Goal: Book appointment/travel/reservation

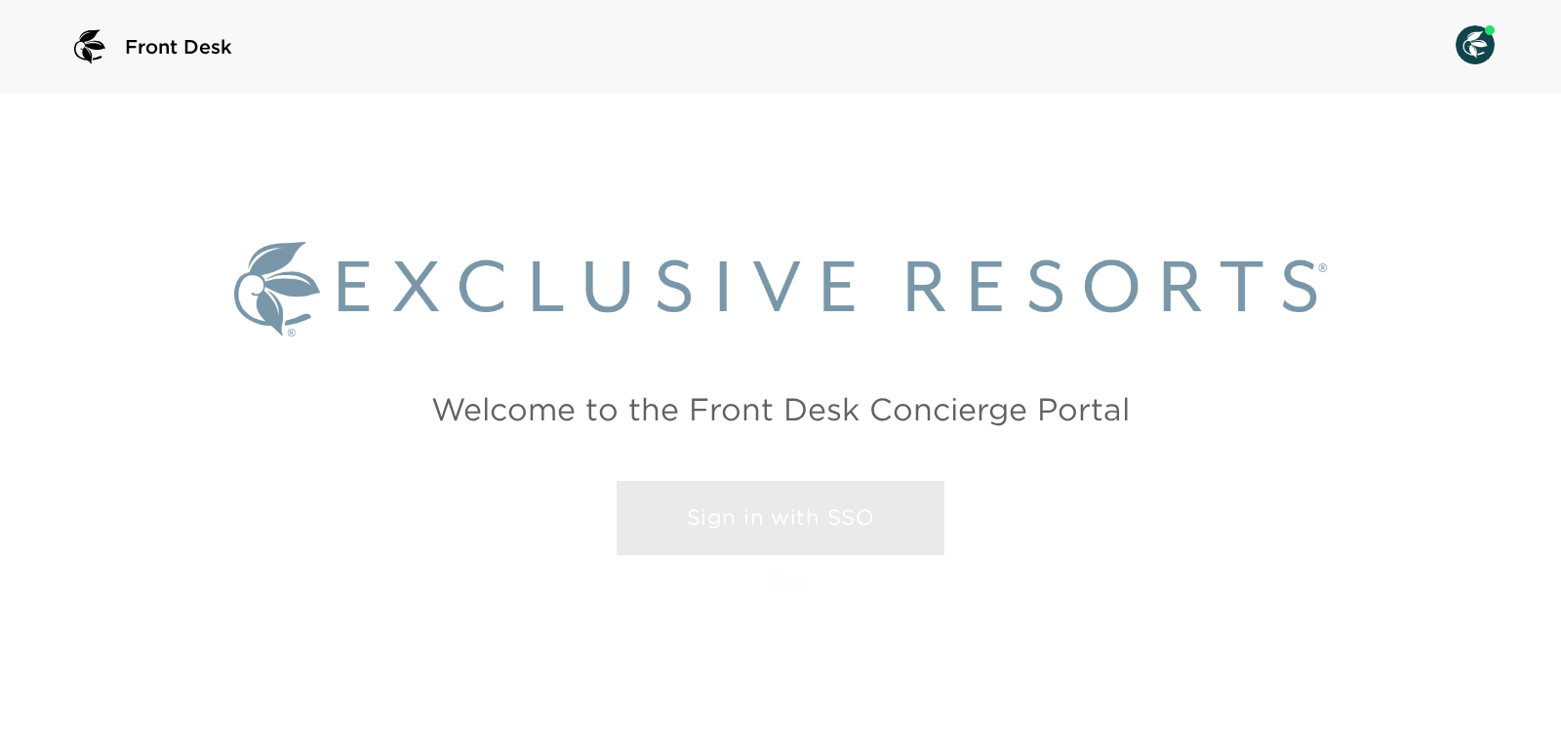
click at [801, 523] on link "Sign in with SSO" at bounding box center [781, 518] width 328 height 74
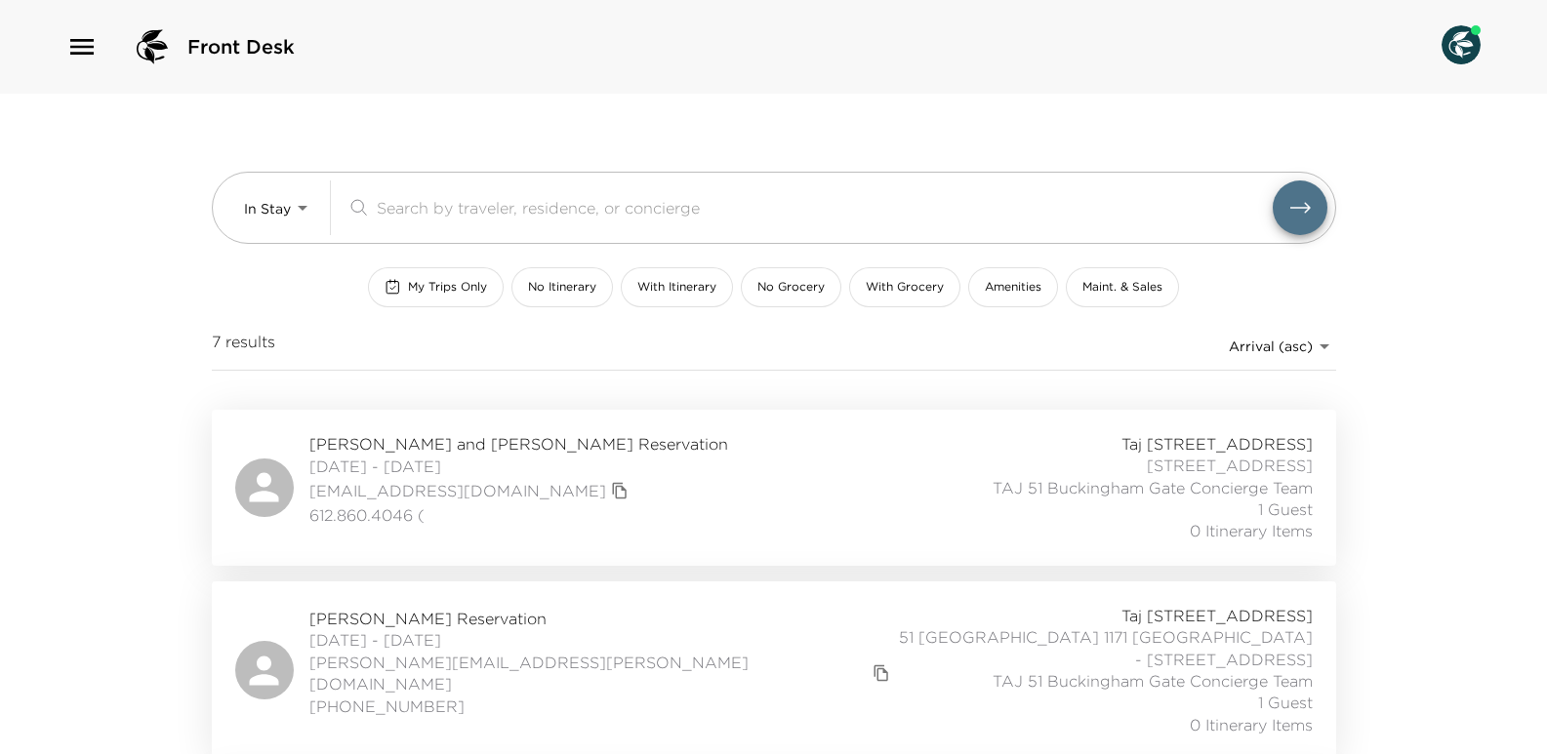
click at [149, 371] on div "Front Desk In Stay In-Stay ​ My Trips Only No Itinerary With Itinerary No Groce…" at bounding box center [773, 377] width 1547 height 754
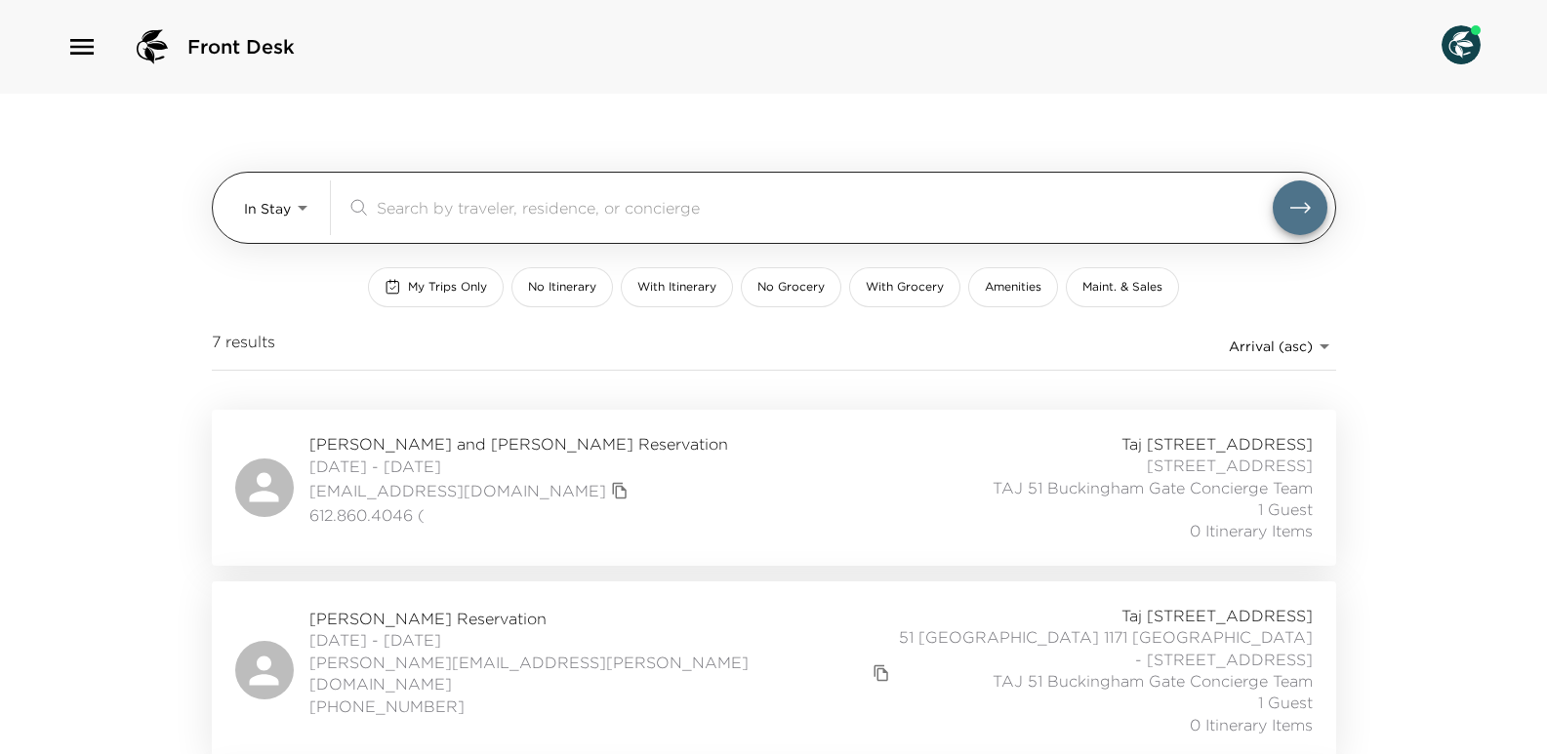
click at [301, 223] on body "Front Desk In Stay In-Stay ​ My Trips Only No Itinerary With Itinerary No Groce…" at bounding box center [773, 377] width 1547 height 754
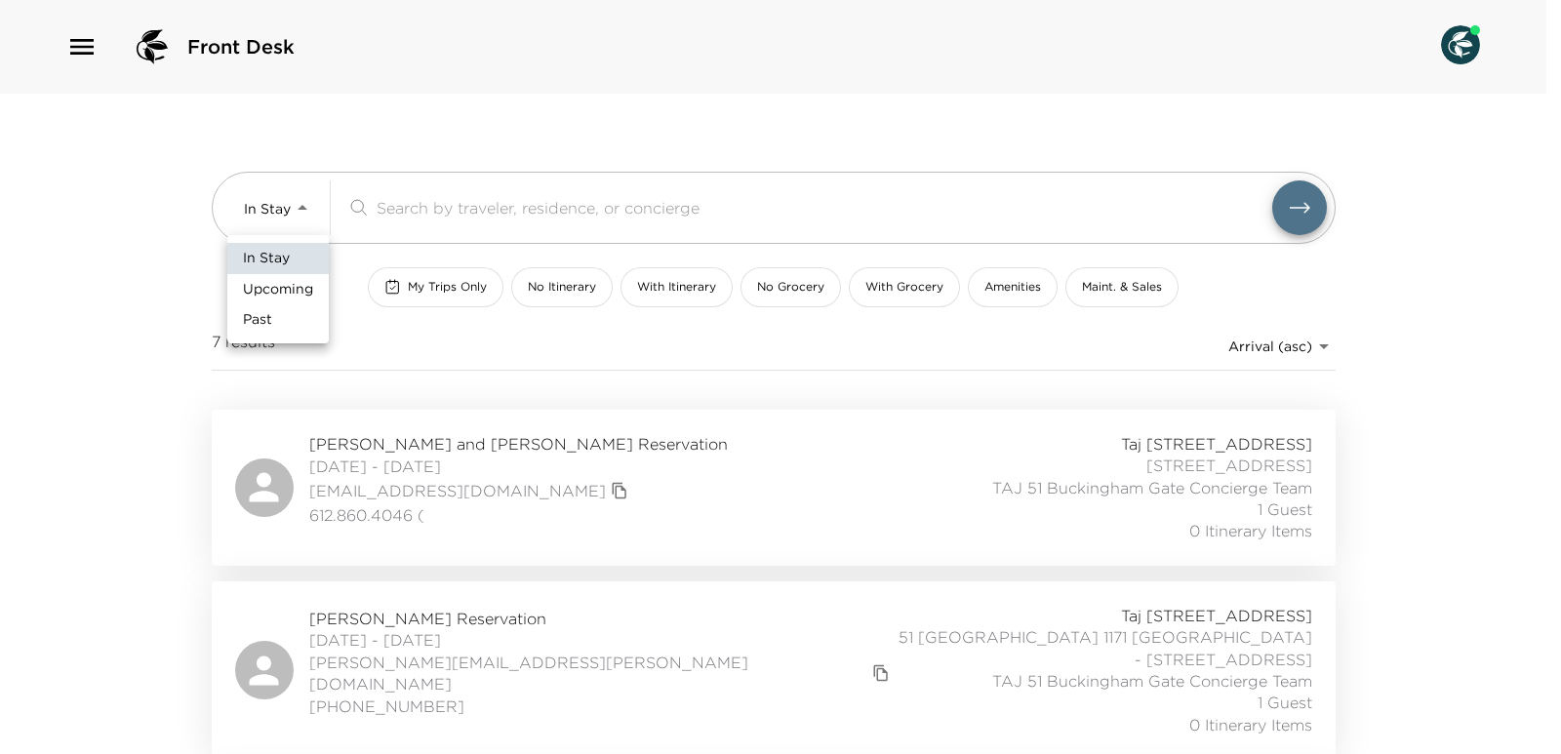
click at [284, 287] on span "Upcoming" at bounding box center [278, 290] width 70 height 20
type input "Upcoming"
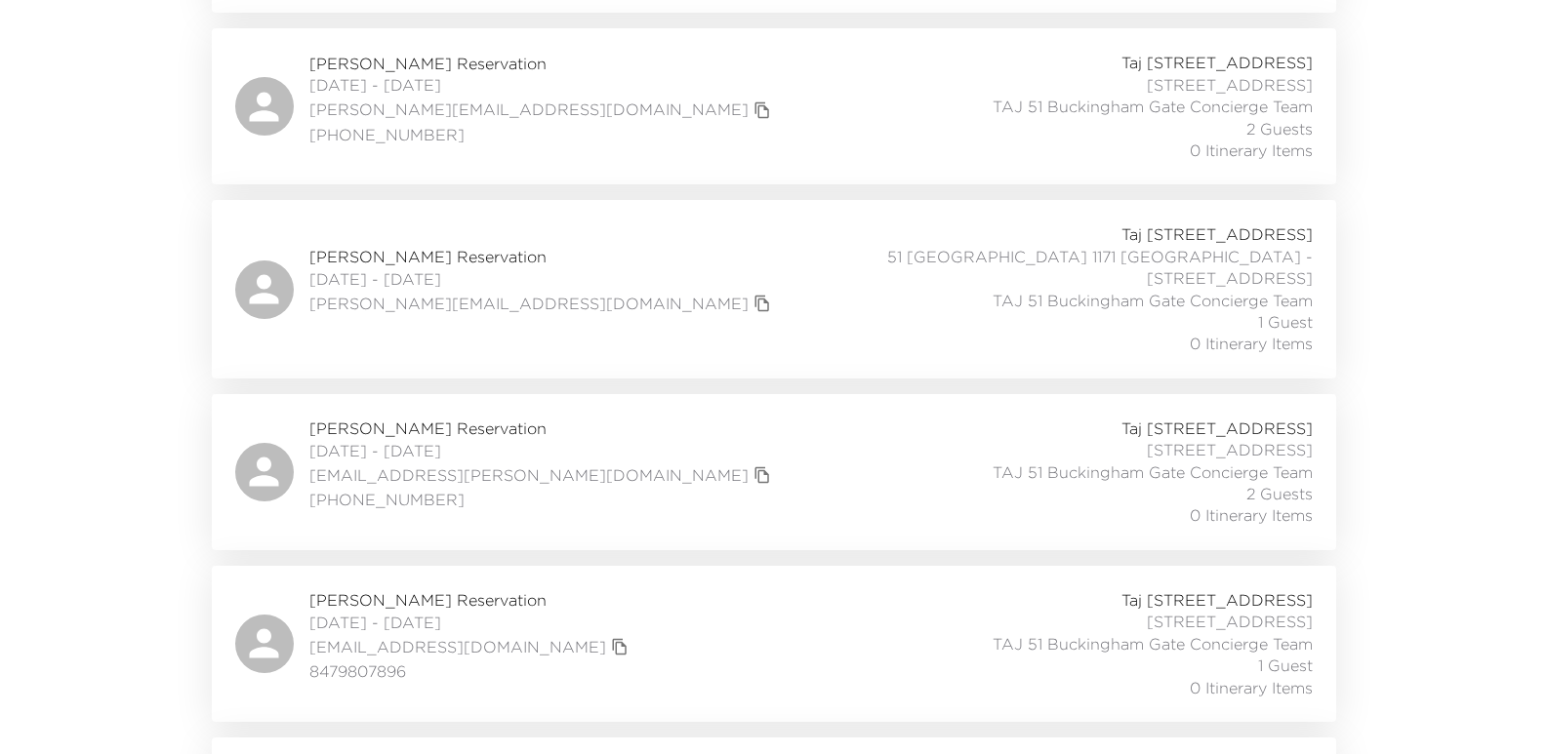
scroll to position [4392, 0]
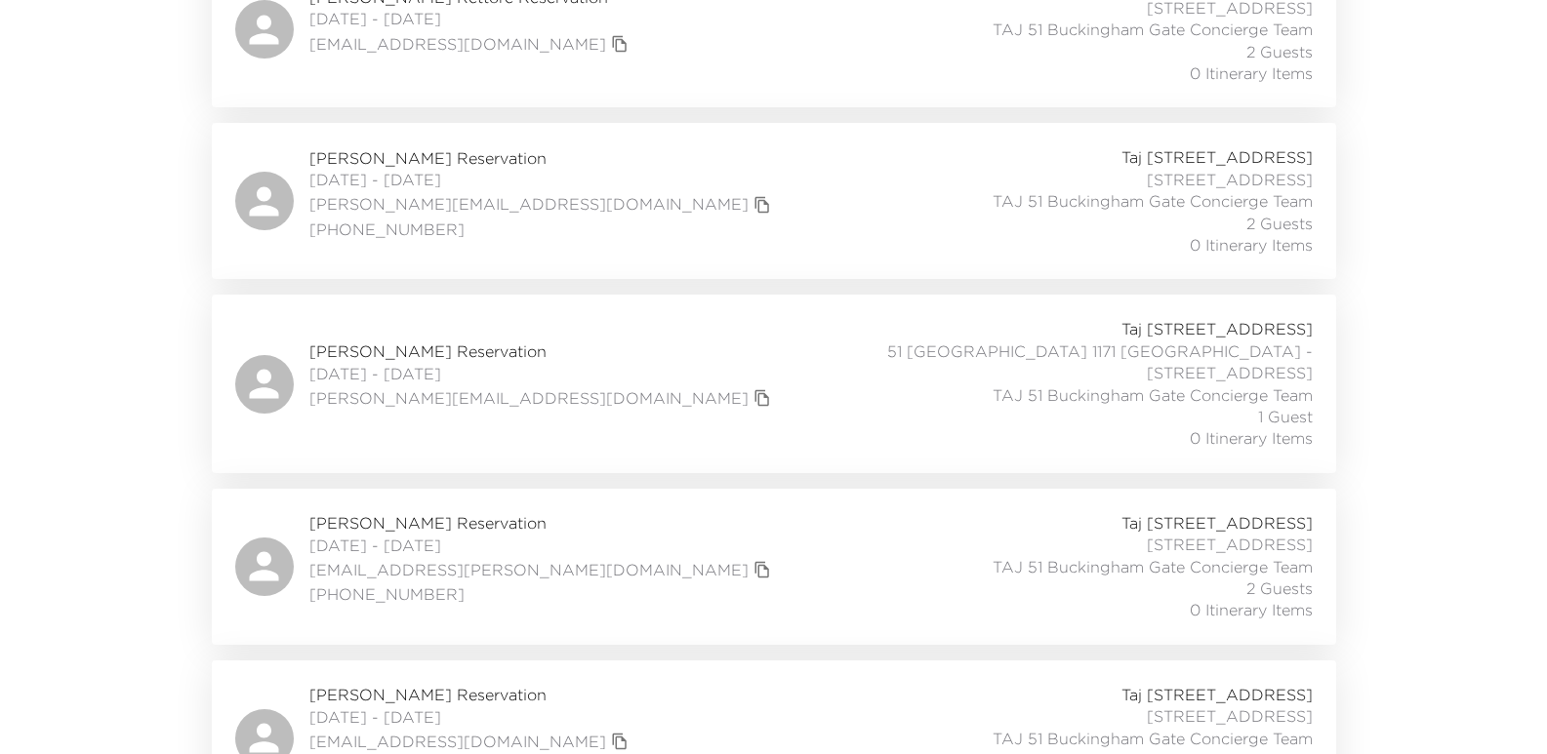
click at [558, 318] on div "Kristi Nielsen Reservation 10/22/2025 - 10/26/2025 kristi@petersongenetics.com …" at bounding box center [773, 383] width 1077 height 131
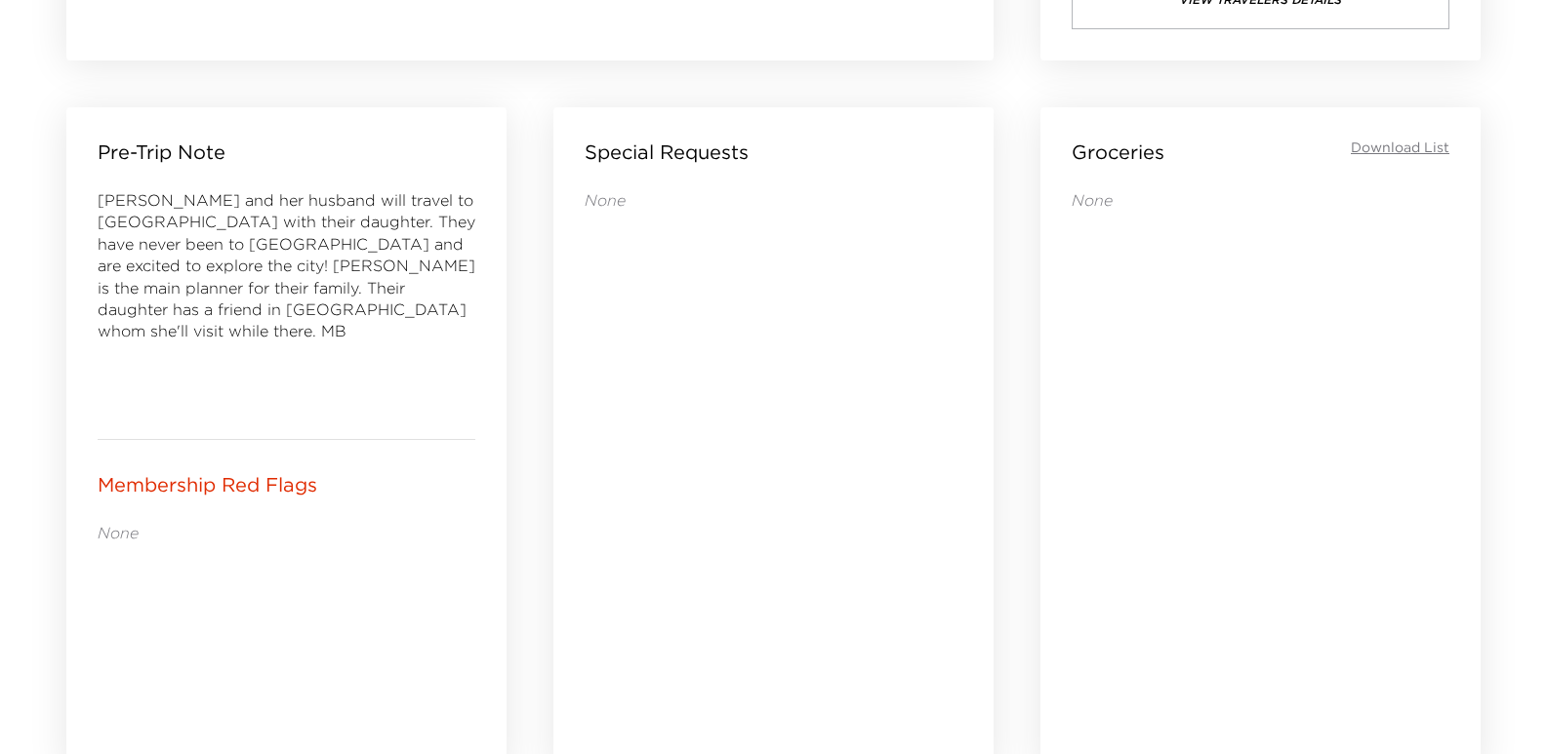
scroll to position [683, 0]
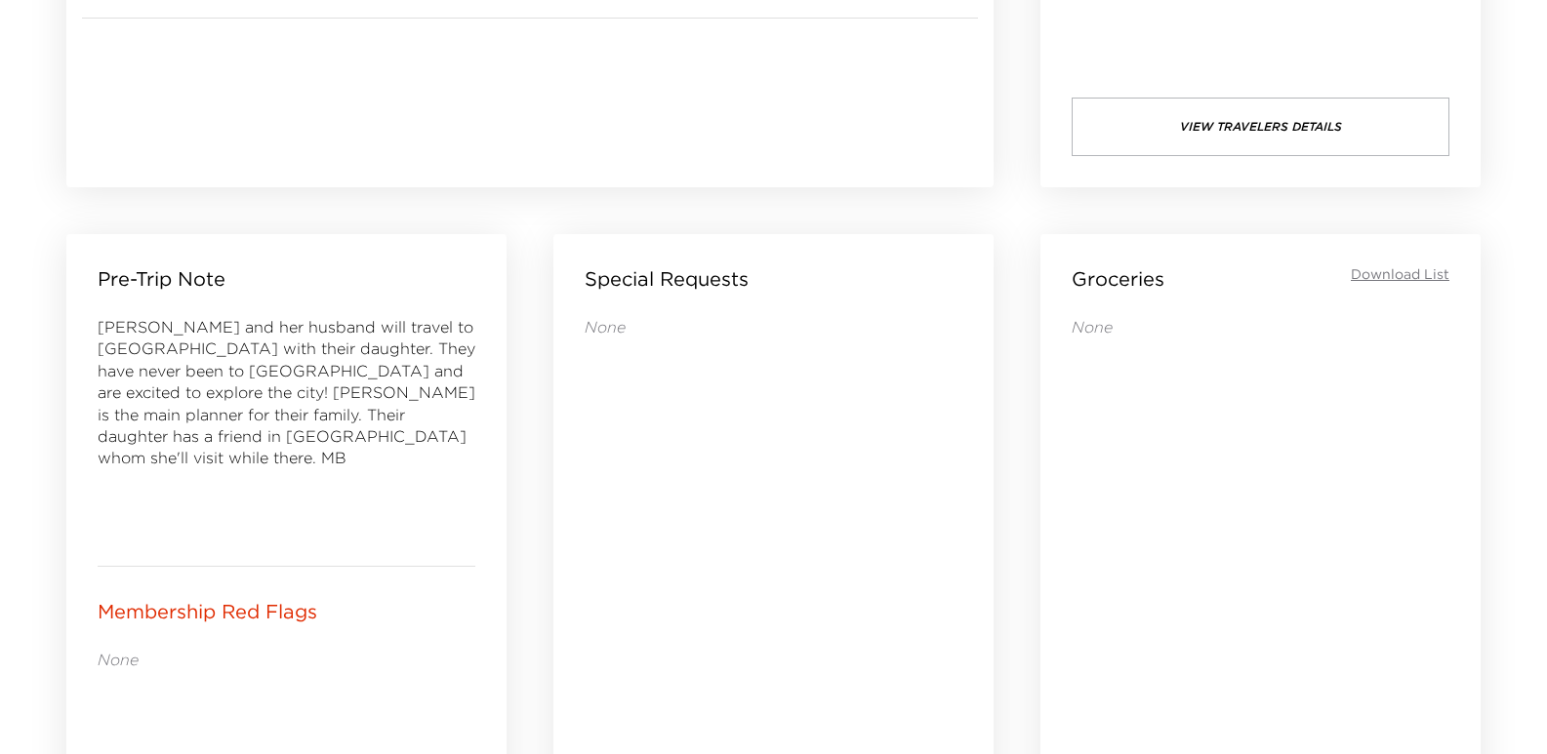
click at [1418, 271] on div "Groceries Download List" at bounding box center [1261, 278] width 378 height 27
click at [1182, 338] on div "None" at bounding box center [1261, 590] width 378 height 548
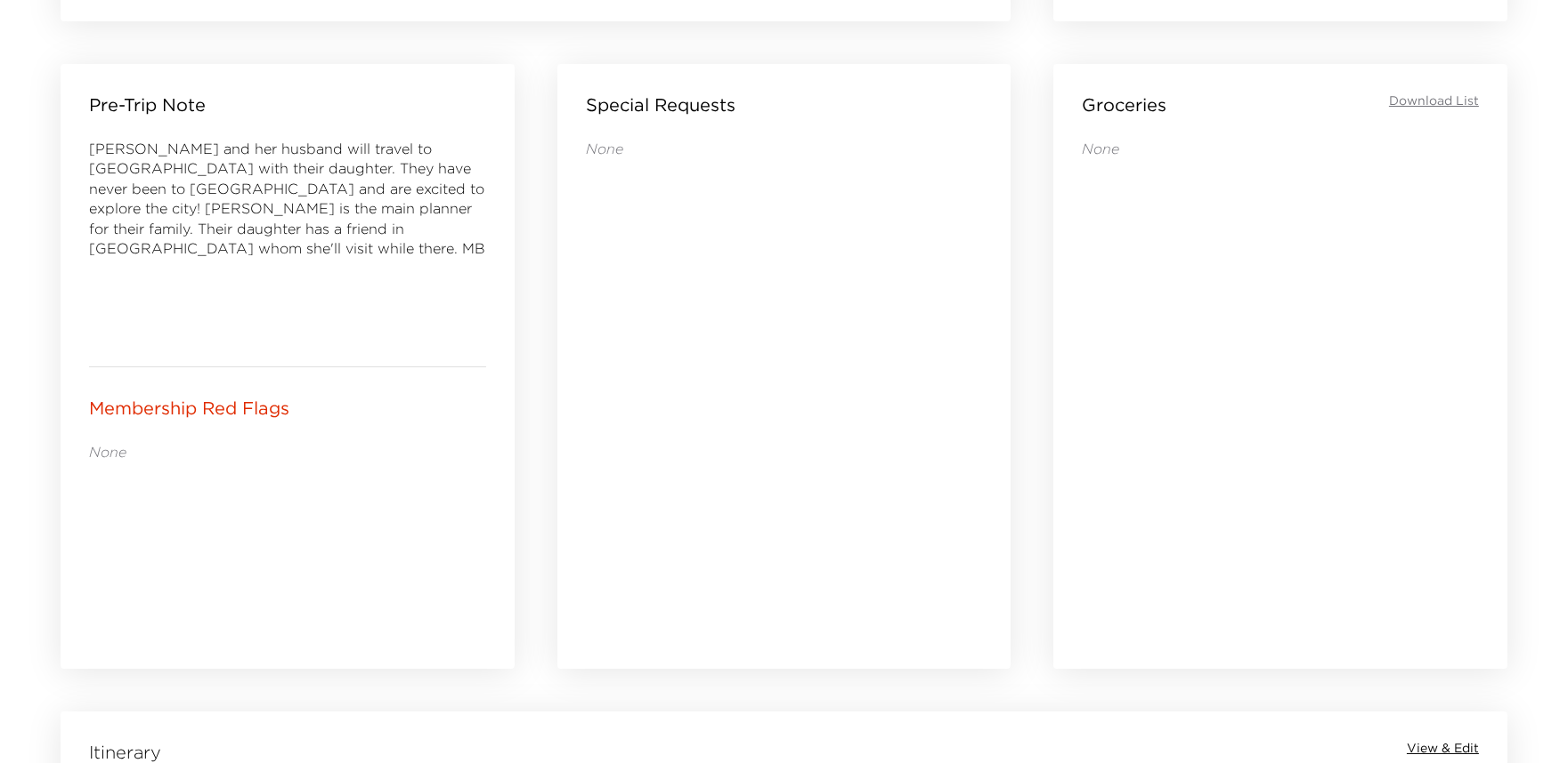
scroll to position [0, 0]
